Goal: Task Accomplishment & Management: Manage account settings

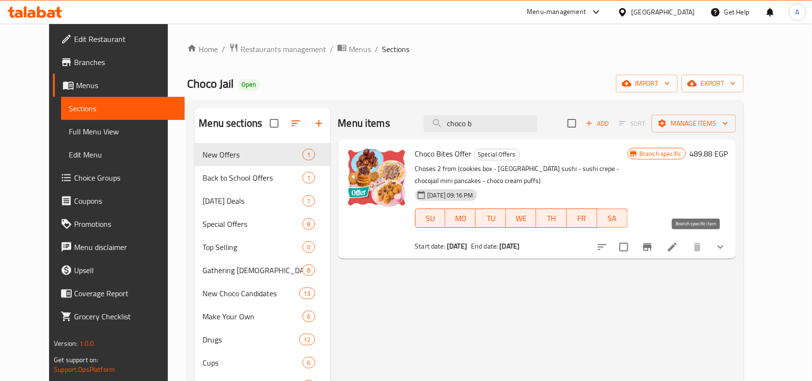
click at [659, 243] on button "Branch-specific-item" at bounding box center [647, 246] width 23 height 23
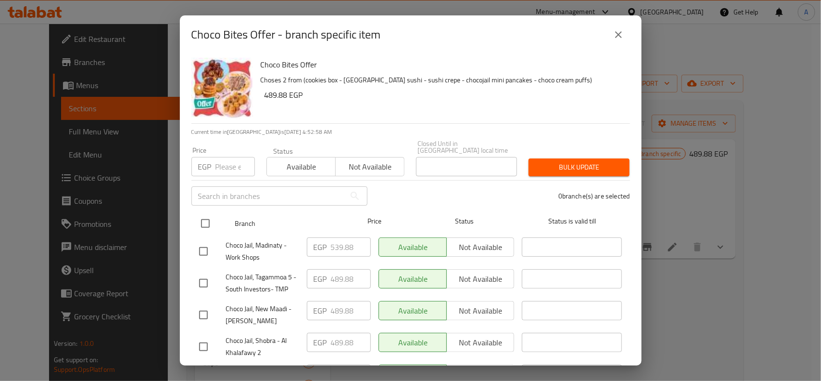
click at [208, 217] on input "checkbox" at bounding box center [205, 223] width 20 height 20
checkbox input "true"
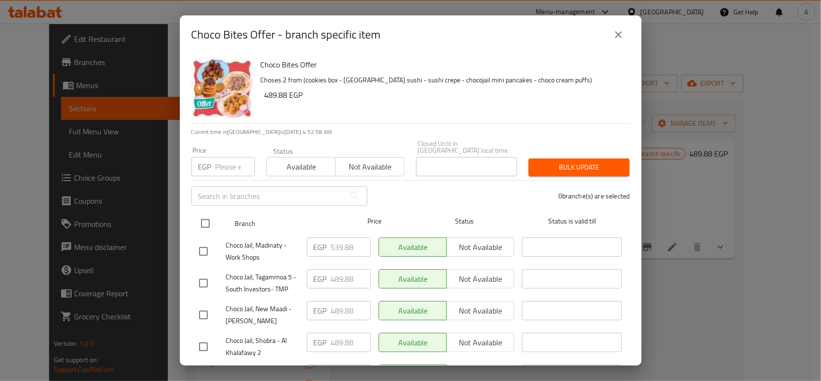
checkbox input "true"
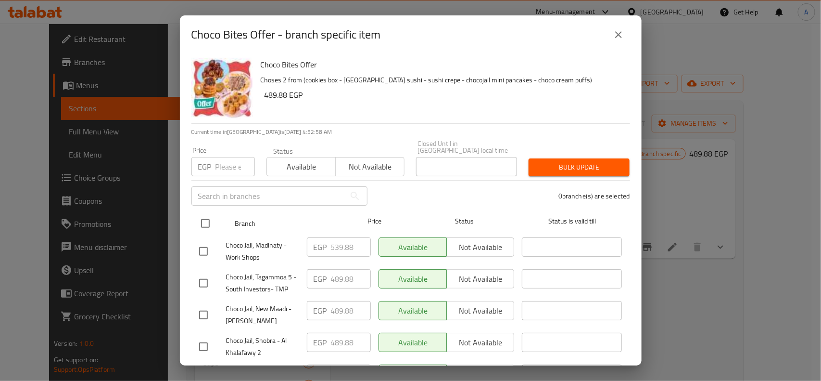
checkbox input "true"
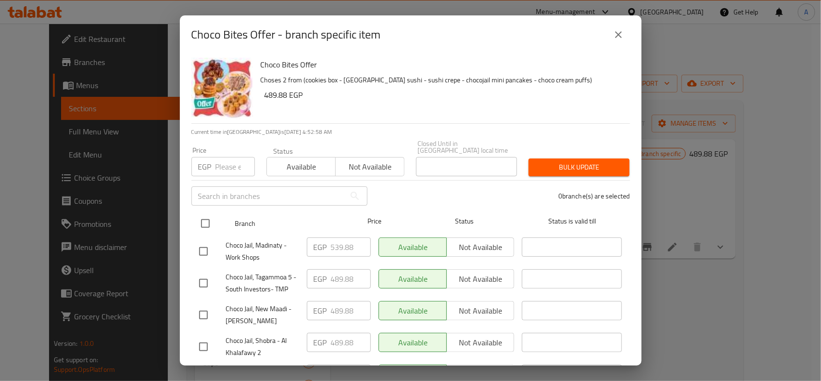
checkbox input "true"
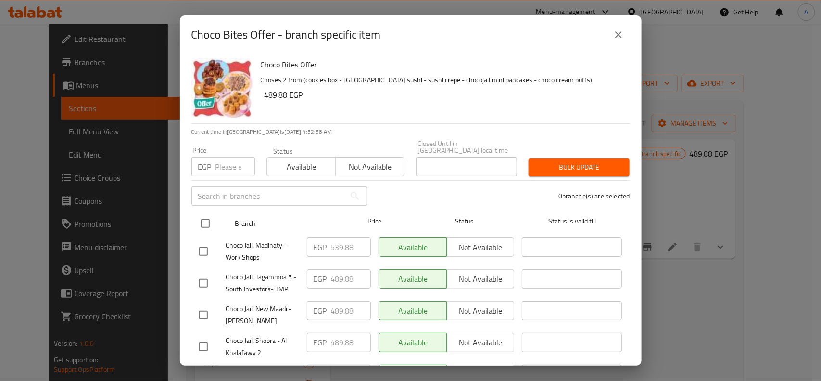
checkbox input "true"
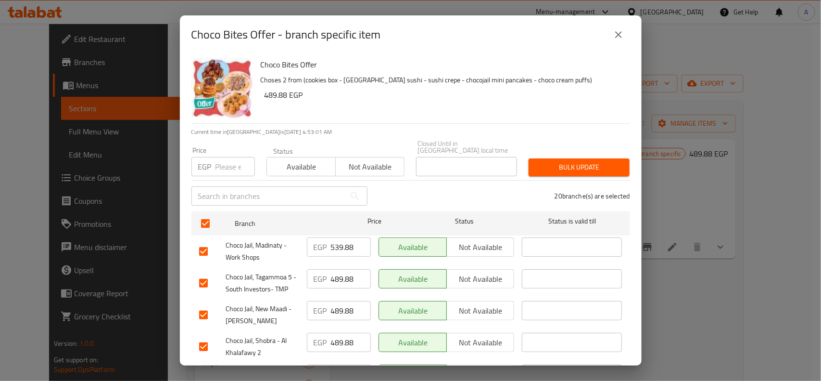
click at [616, 32] on icon "close" at bounding box center [618, 34] width 7 height 7
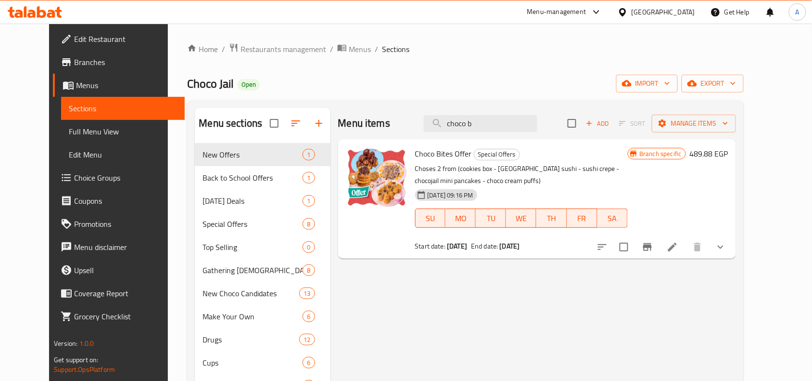
click at [492, 59] on div "Home / Restaurants management / Menus / Sections Choco Jail Open import export …" at bounding box center [465, 330] width 556 height 574
